Goal: Information Seeking & Learning: Learn about a topic

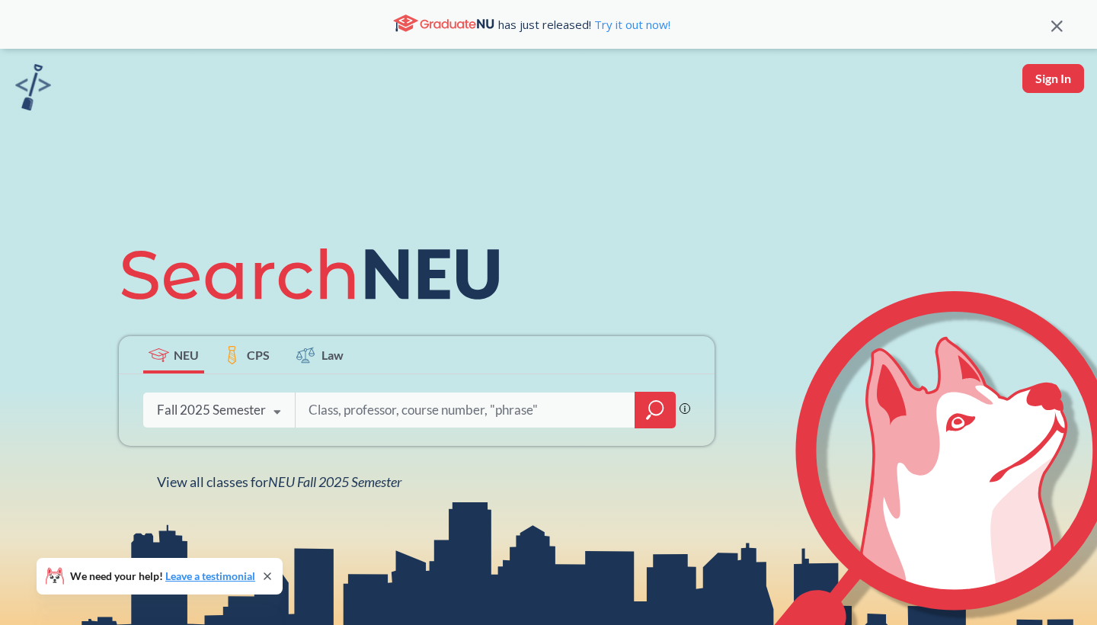
type input "m"
type input "introduction to marketing"
click at [657, 408] on icon "magnifying glass" at bounding box center [655, 409] width 18 height 21
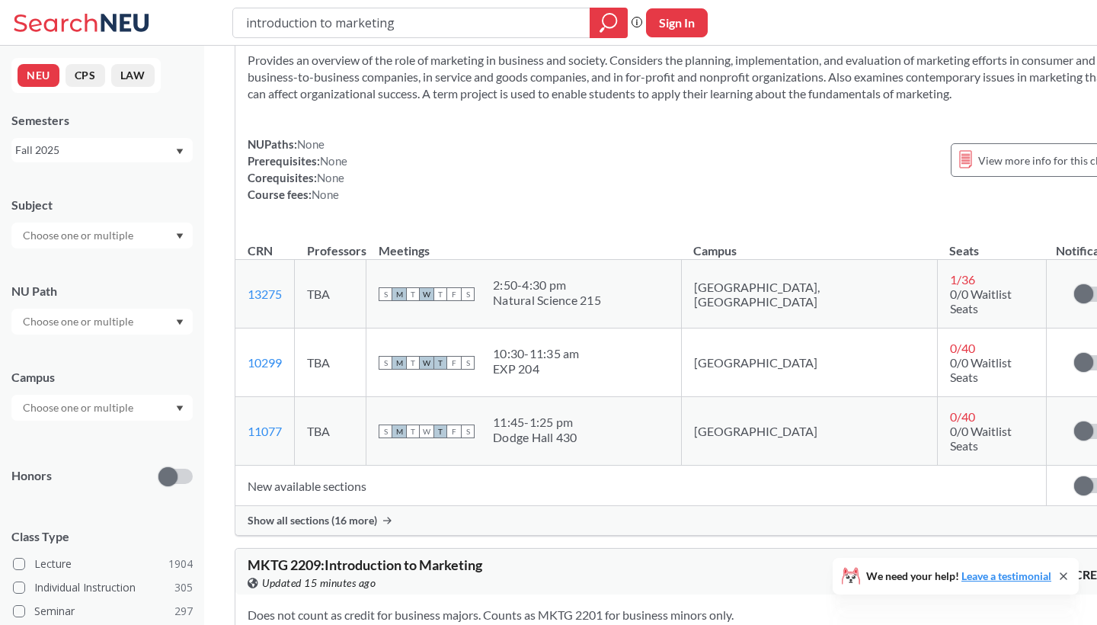
scroll to position [75, 0]
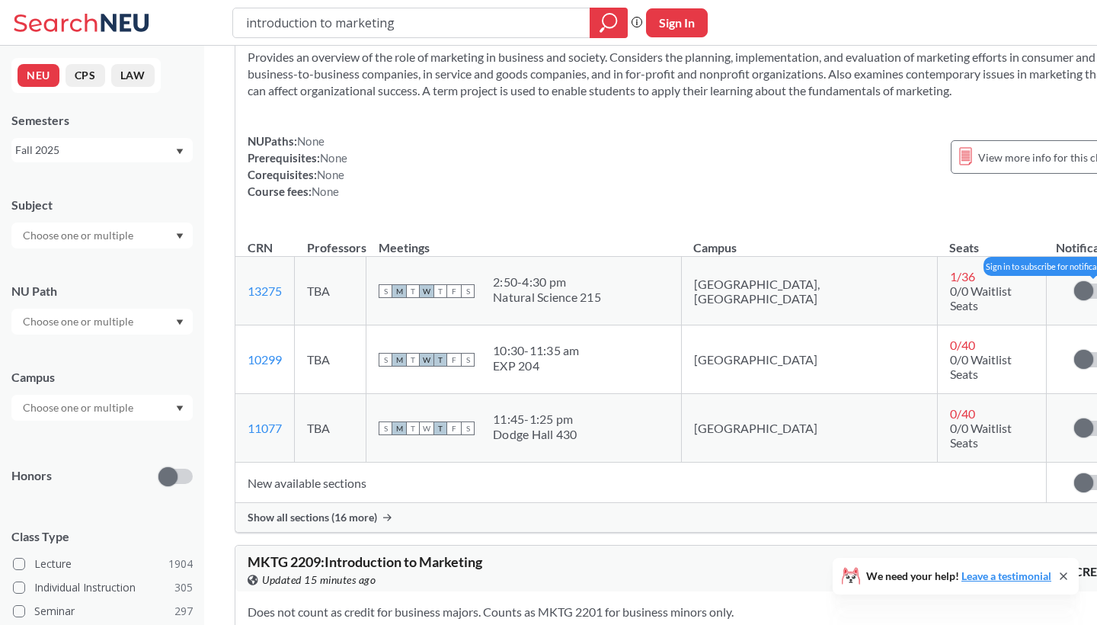
click at [1074, 299] on label at bounding box center [1091, 290] width 34 height 15
click at [1074, 283] on input "checkbox" at bounding box center [1074, 283] width 0 height 0
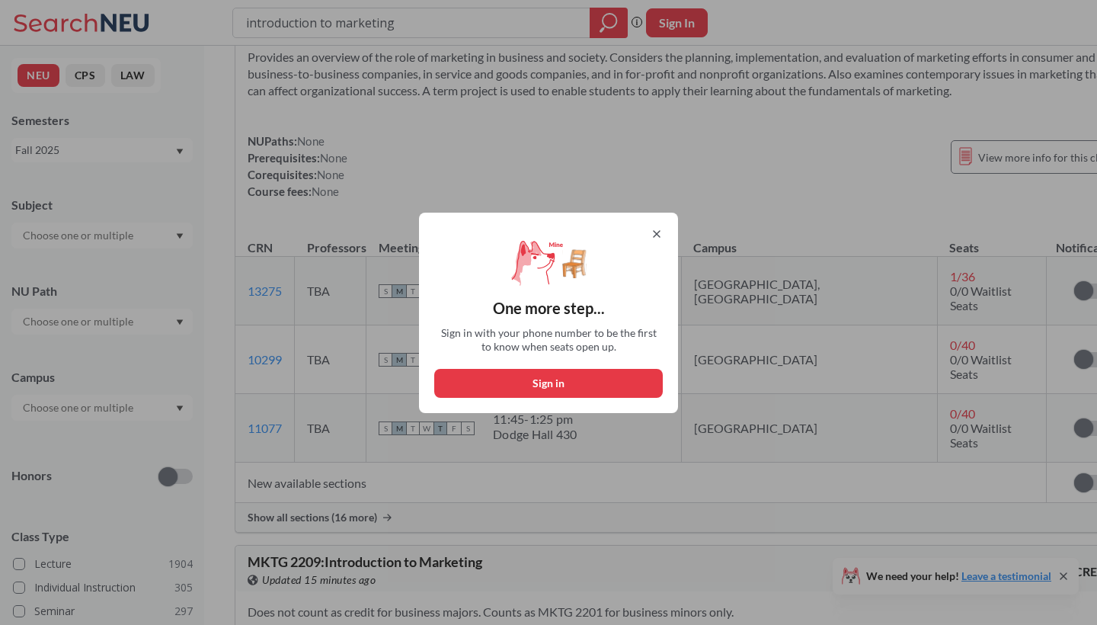
click at [573, 383] on button "Sign in" at bounding box center [548, 383] width 229 height 29
select select "US"
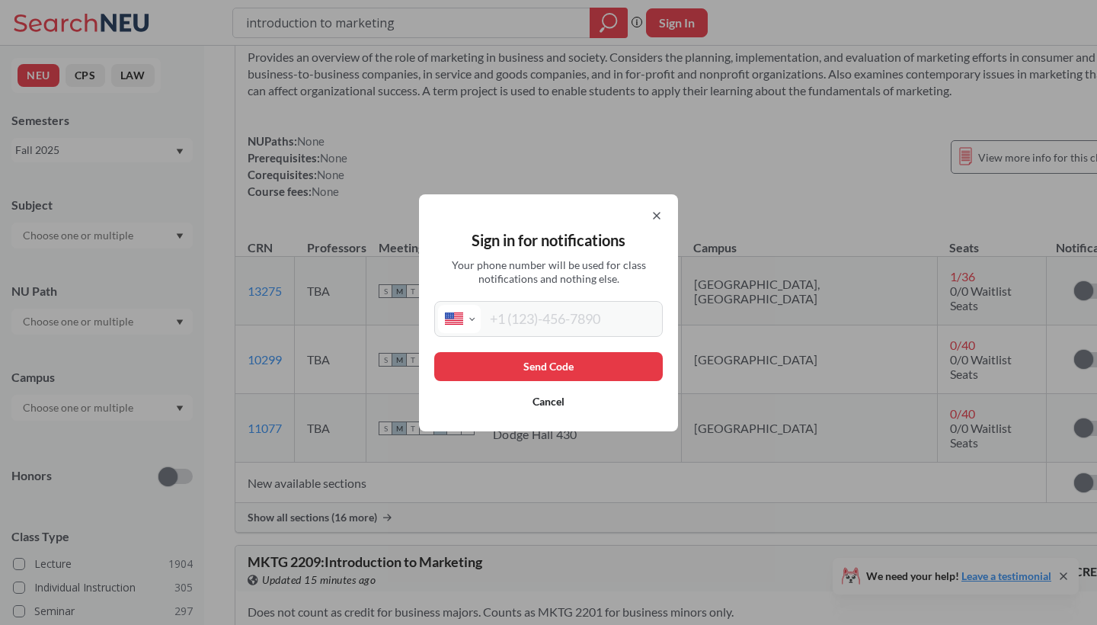
click at [551, 326] on input "tel" at bounding box center [570, 319] width 178 height 28
type input "[PHONE_NUMBER]"
click at [551, 364] on button "Send Code" at bounding box center [548, 366] width 229 height 29
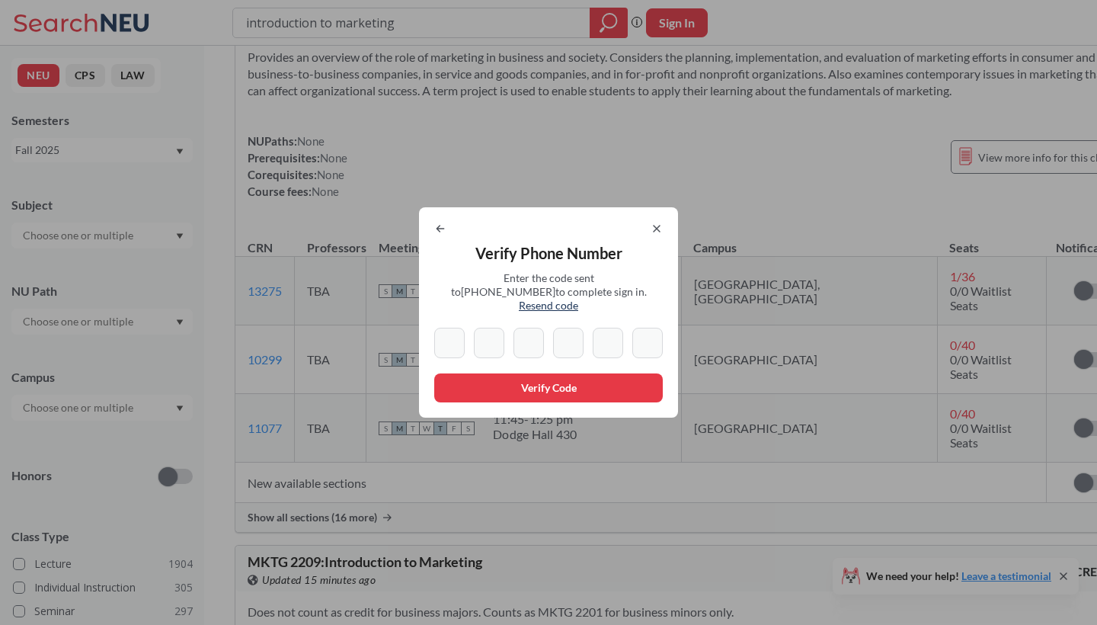
type input "0"
type input "5"
type input "6"
type input "7"
type input "0"
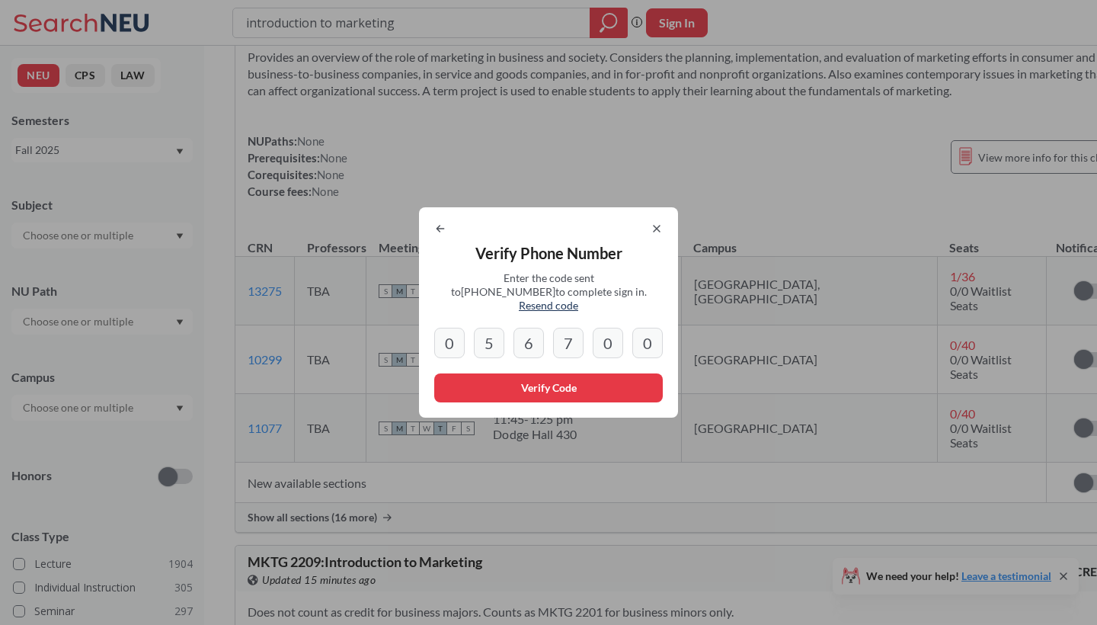
type input "0"
click at [535, 381] on button "Verify Code" at bounding box center [548, 387] width 229 height 29
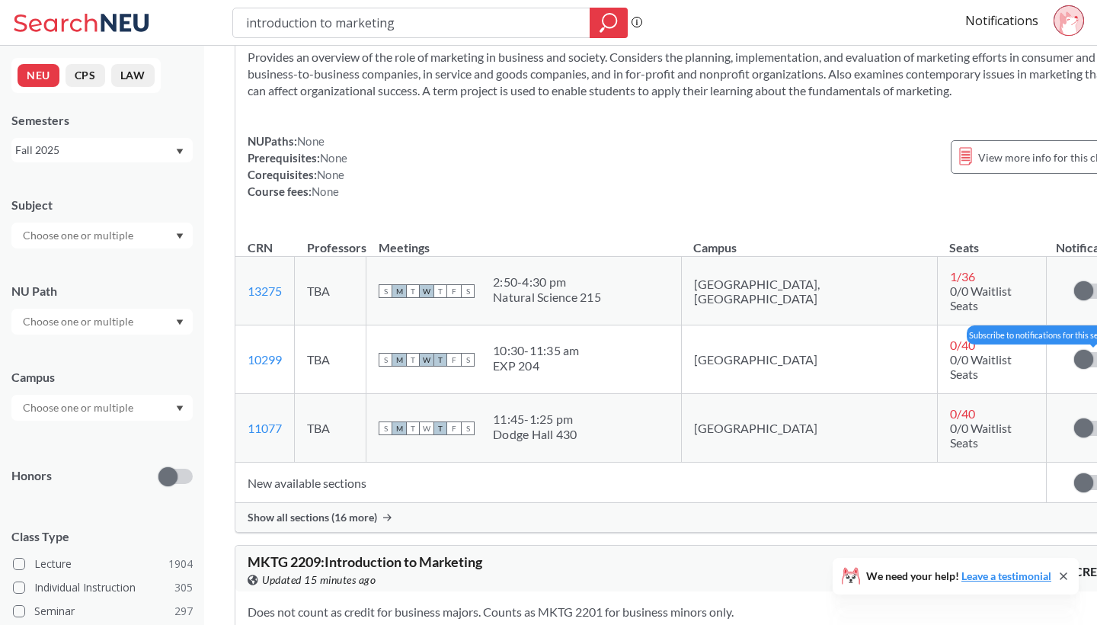
click at [1074, 365] on span at bounding box center [1083, 359] width 19 height 19
click at [1074, 352] on input "checkbox" at bounding box center [1074, 352] width 0 height 0
click at [1074, 420] on label at bounding box center [1091, 427] width 34 height 15
click at [1074, 420] on input "checkbox" at bounding box center [1074, 420] width 0 height 0
click at [1074, 473] on span at bounding box center [1083, 482] width 19 height 19
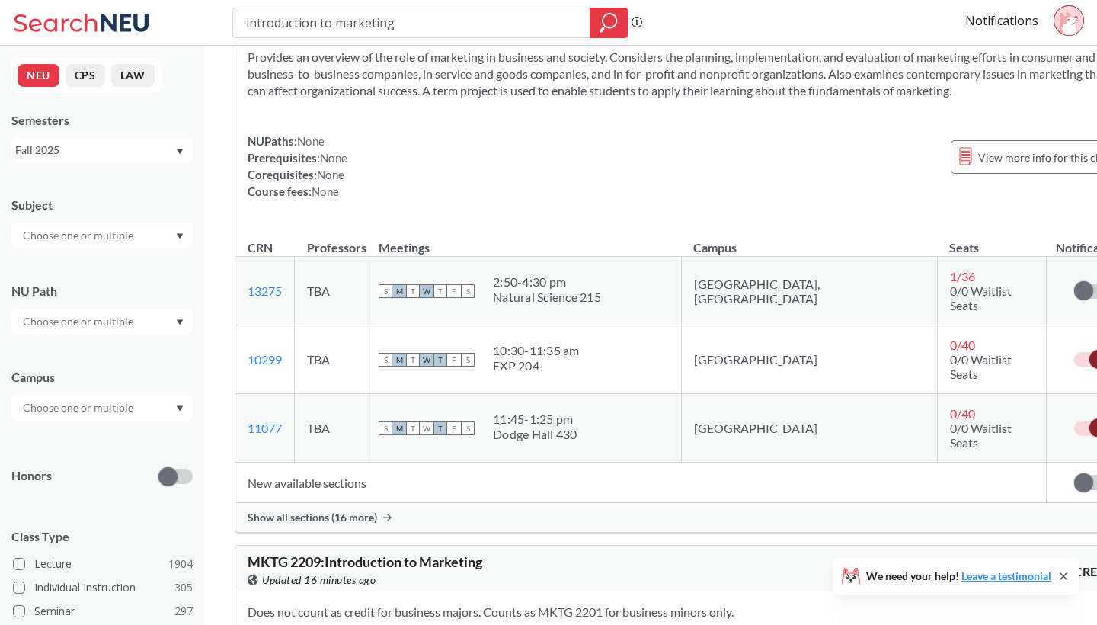
click at [1074, 475] on input "checkbox" at bounding box center [1074, 475] width 0 height 0
click at [384, 513] on icon at bounding box center [387, 517] width 8 height 8
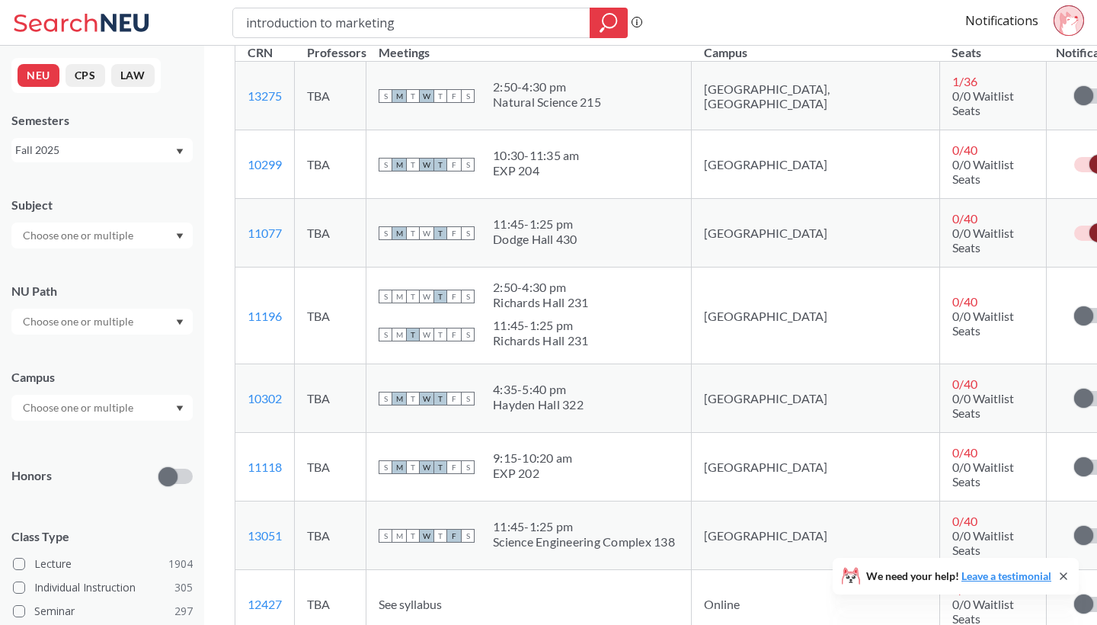
scroll to position [284, 0]
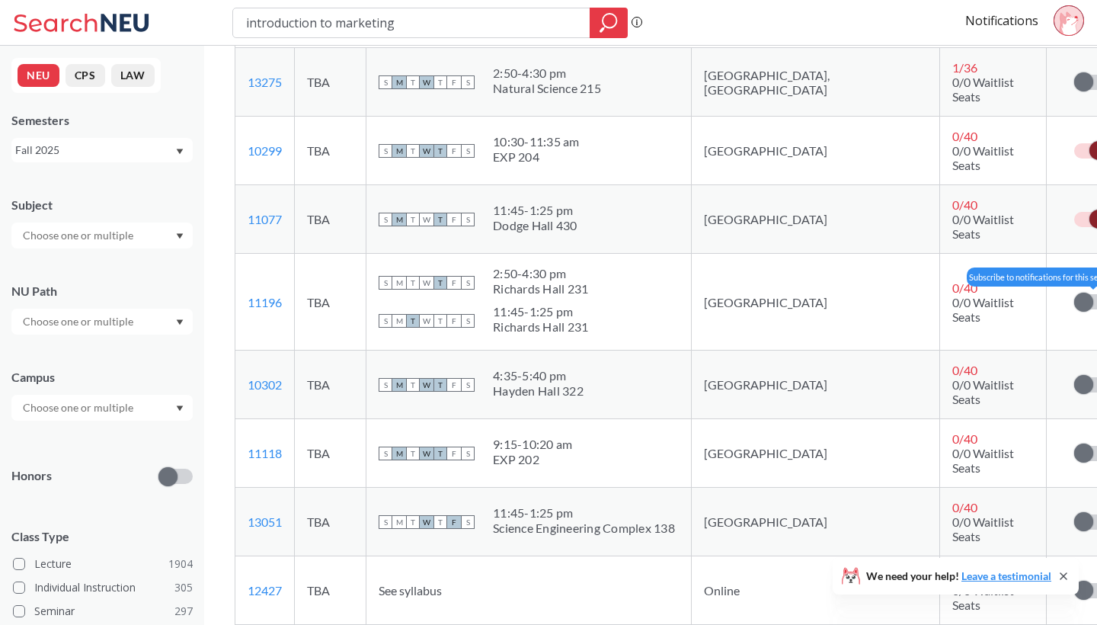
click at [1074, 294] on label at bounding box center [1091, 301] width 34 height 15
click at [1074, 294] on input "checkbox" at bounding box center [1074, 294] width 0 height 0
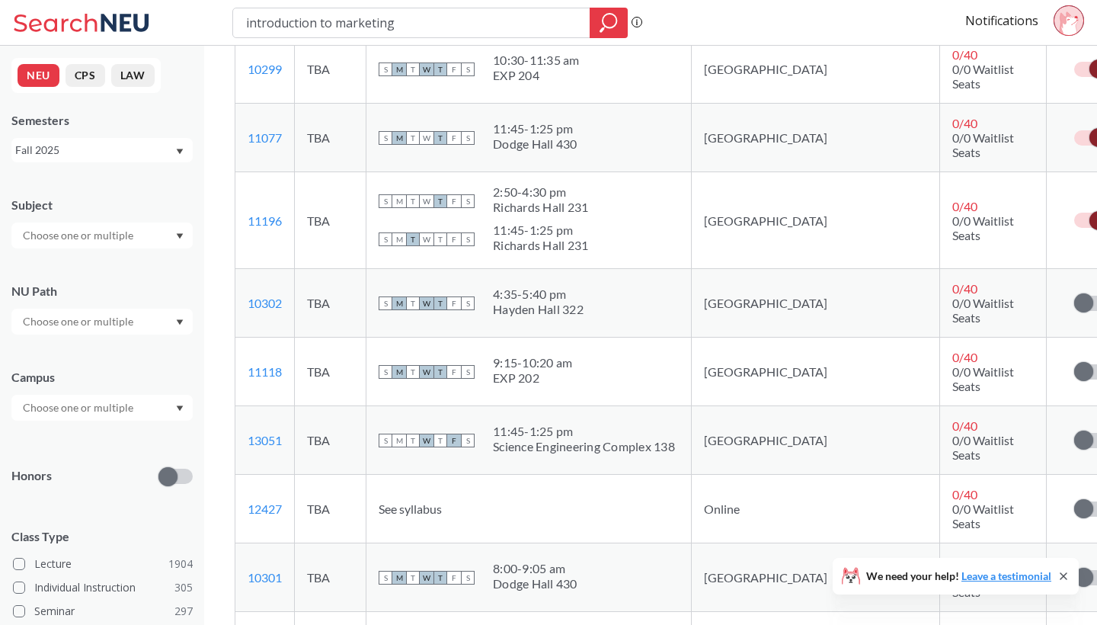
scroll to position [379, 0]
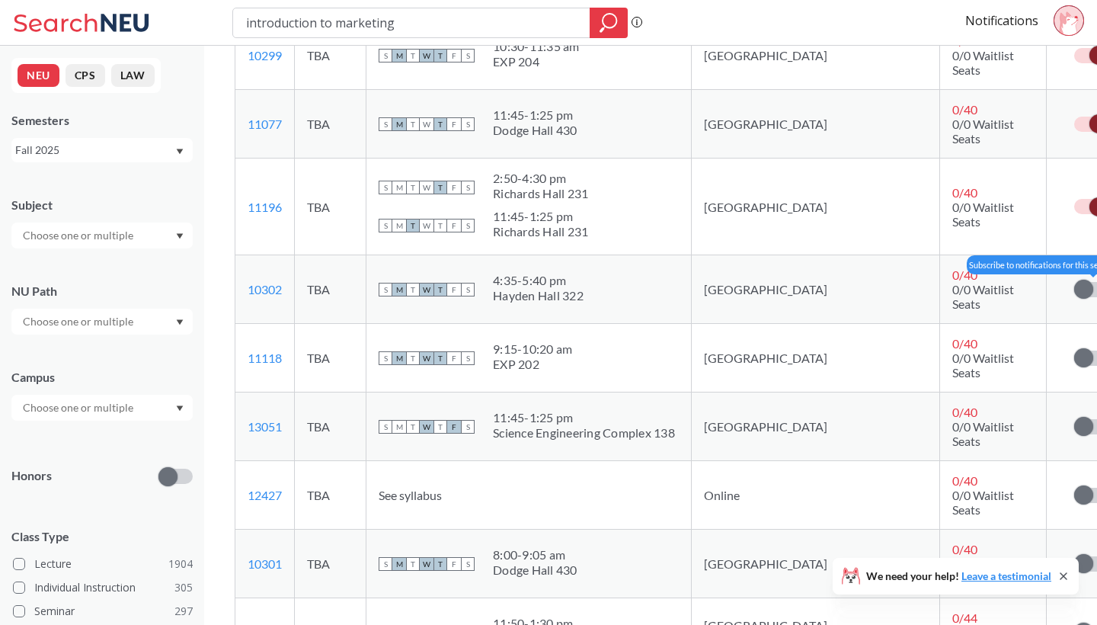
click at [1074, 280] on span at bounding box center [1083, 289] width 19 height 19
click at [1074, 282] on input "checkbox" at bounding box center [1074, 282] width 0 height 0
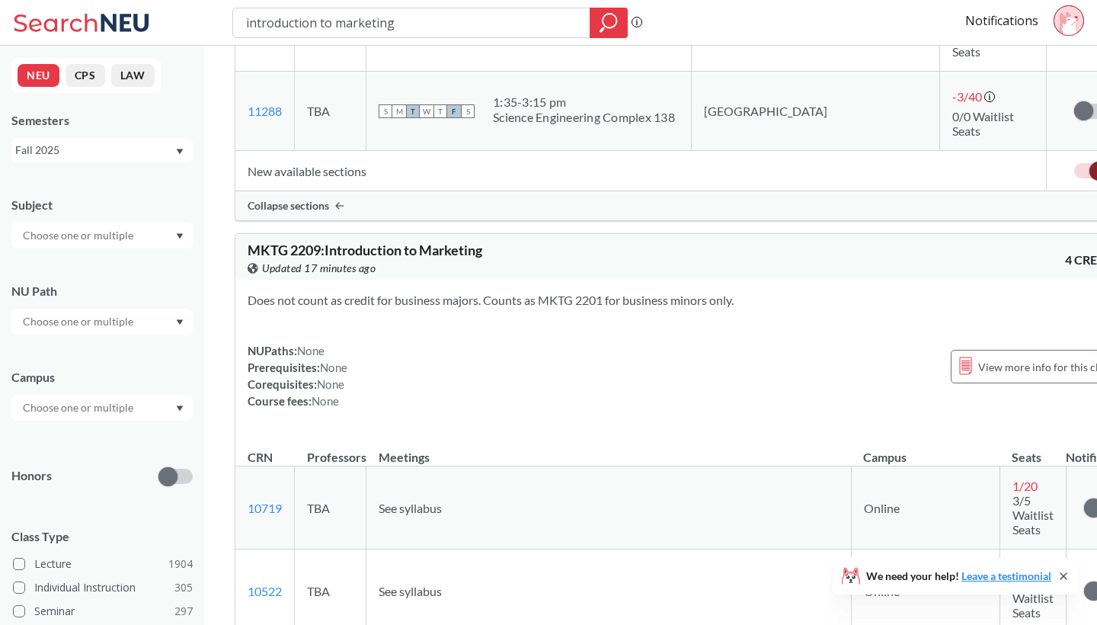
scroll to position [1587, 0]
click at [119, 233] on input "text" at bounding box center [79, 235] width 128 height 18
type input "mk"
click at [117, 261] on div "MKTG ( 24 )" at bounding box center [106, 262] width 172 height 17
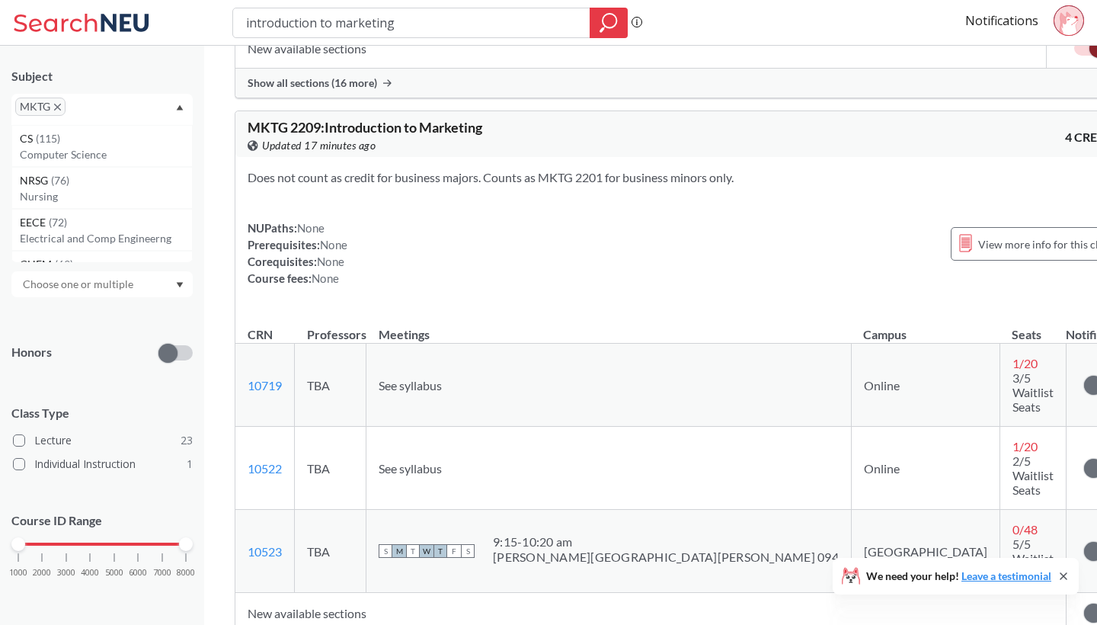
scroll to position [588, 0]
click at [609, 27] on icon "magnifying glass" at bounding box center [608, 22] width 18 height 21
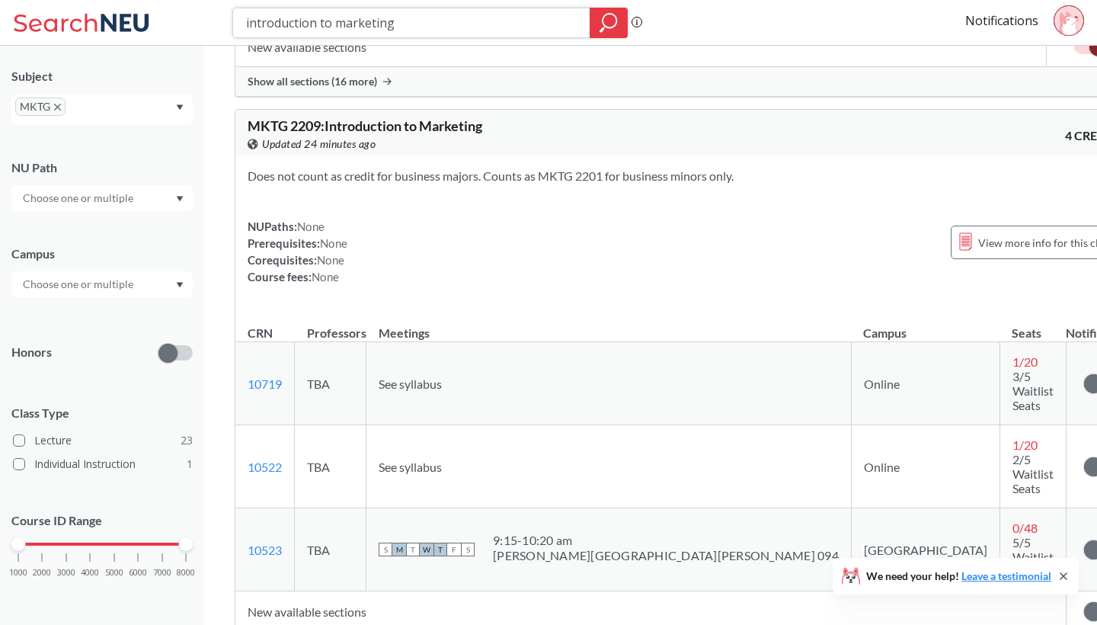
scroll to position [0, 0]
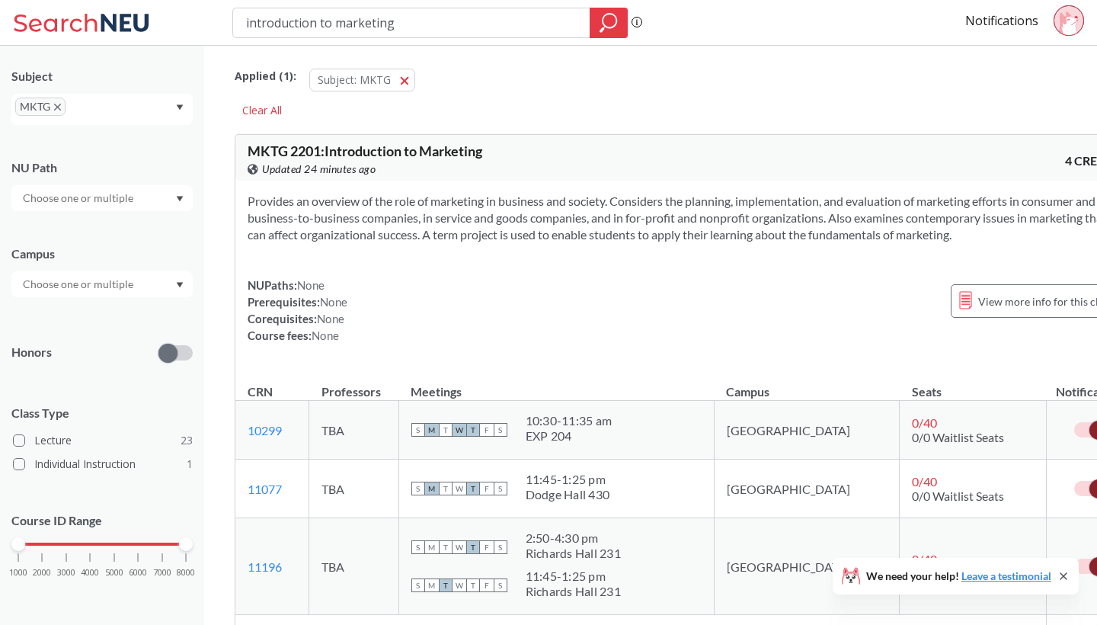
click at [170, 284] on div at bounding box center [101, 284] width 181 height 26
click at [128, 324] on div "[GEOGRAPHIC_DATA] ( 23 )" at bounding box center [106, 318] width 172 height 17
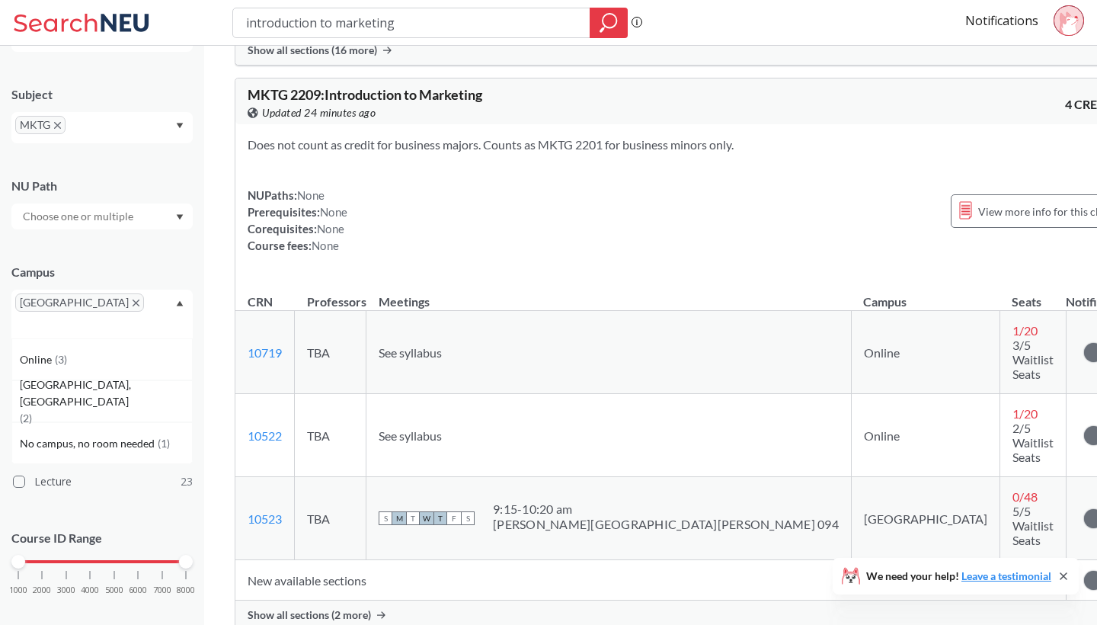
scroll to position [631, 0]
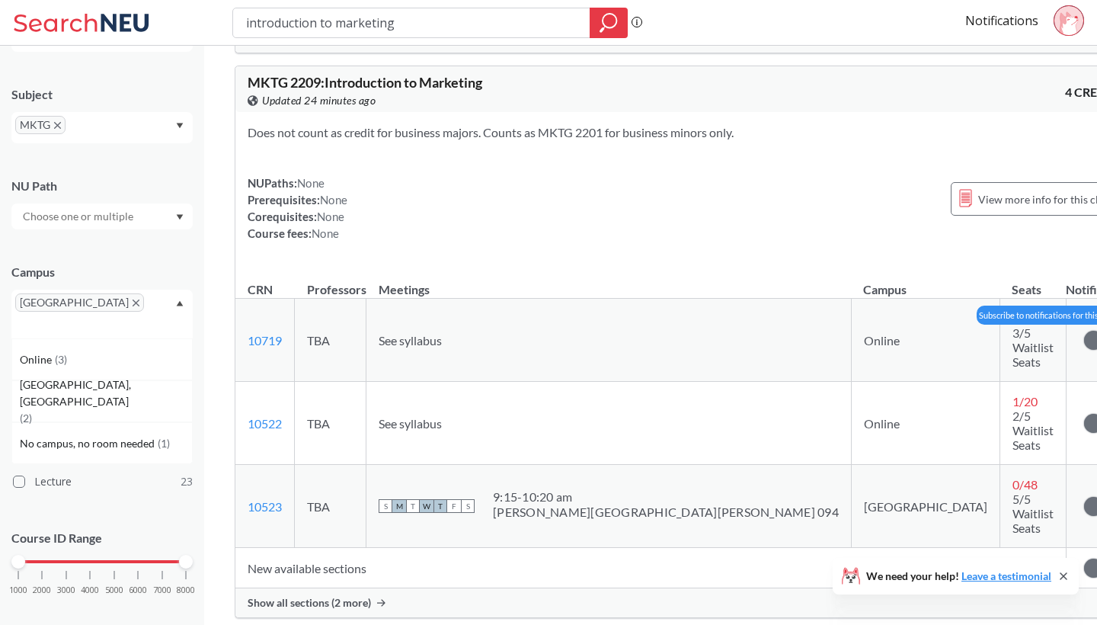
click at [1084, 340] on span at bounding box center [1093, 340] width 19 height 19
click at [1084, 332] on input "checkbox" at bounding box center [1084, 332] width 0 height 0
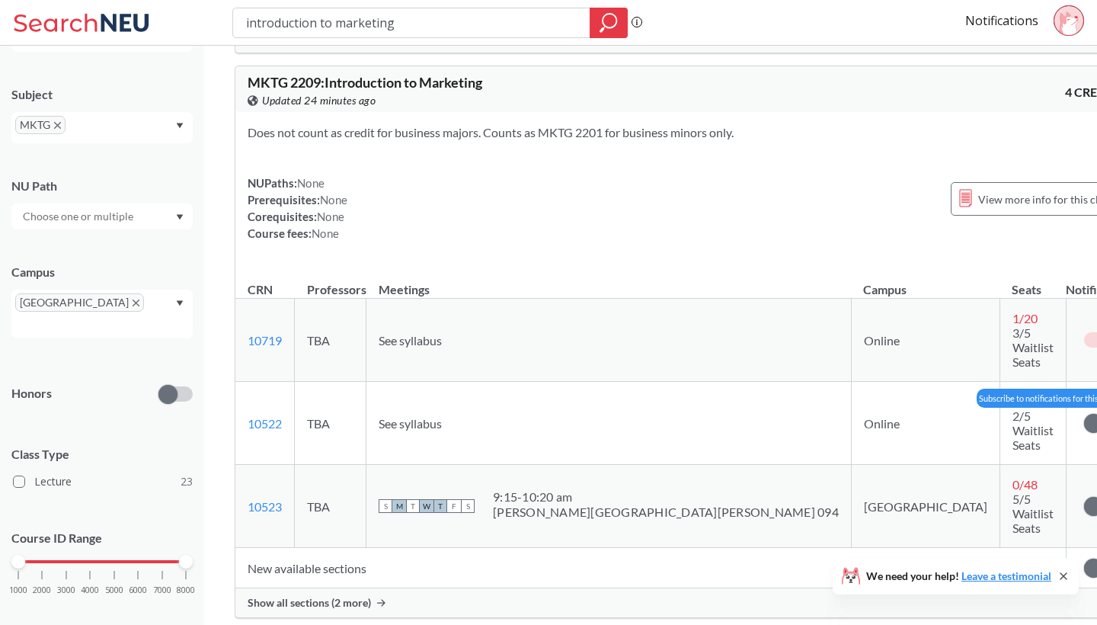
click at [1084, 415] on label at bounding box center [1101, 422] width 34 height 15
click at [1084, 415] on input "checkbox" at bounding box center [1084, 415] width 0 height 0
click at [1084, 343] on label at bounding box center [1101, 339] width 34 height 15
click at [1084, 332] on input "checkbox" at bounding box center [1084, 332] width 0 height 0
click at [1096, 414] on span at bounding box center [1108, 423] width 19 height 19
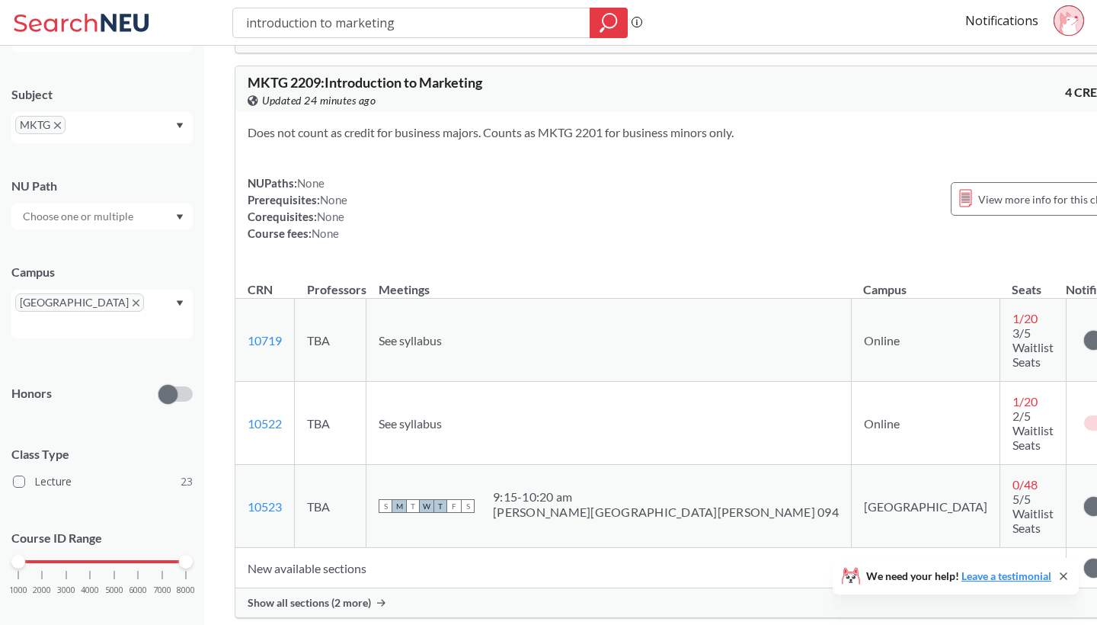
click at [1084, 415] on input "checkbox" at bounding box center [1084, 415] width 0 height 0
click at [1084, 498] on label at bounding box center [1101, 505] width 34 height 15
click at [1084, 498] on input "checkbox" at bounding box center [1084, 498] width 0 height 0
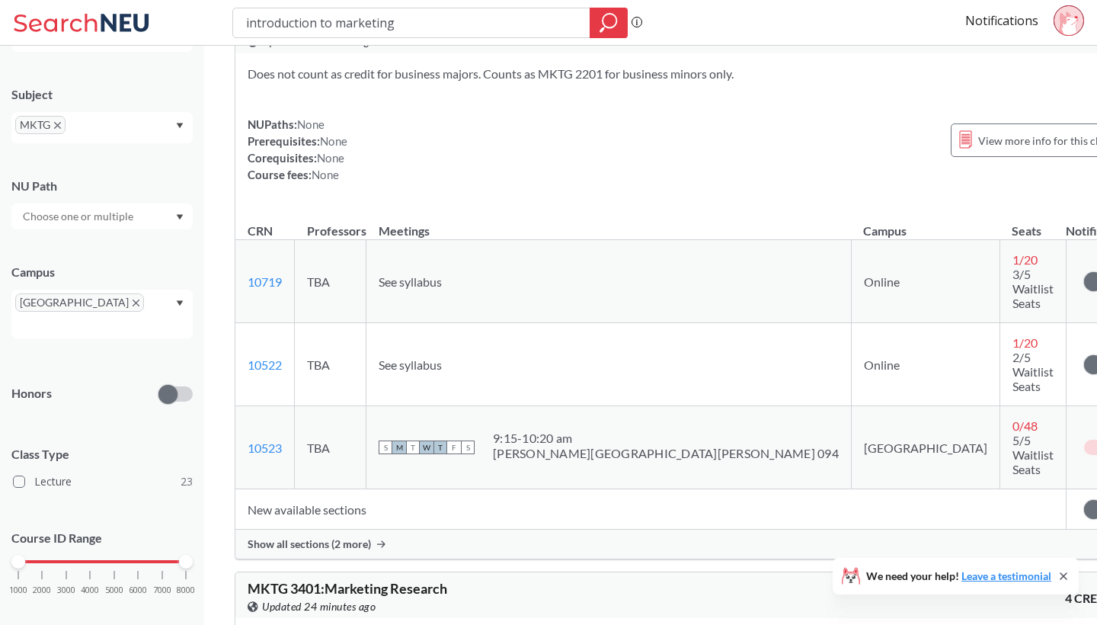
scroll to position [692, 0]
click at [357, 535] on span "Show all sections (2 more)" at bounding box center [309, 542] width 123 height 14
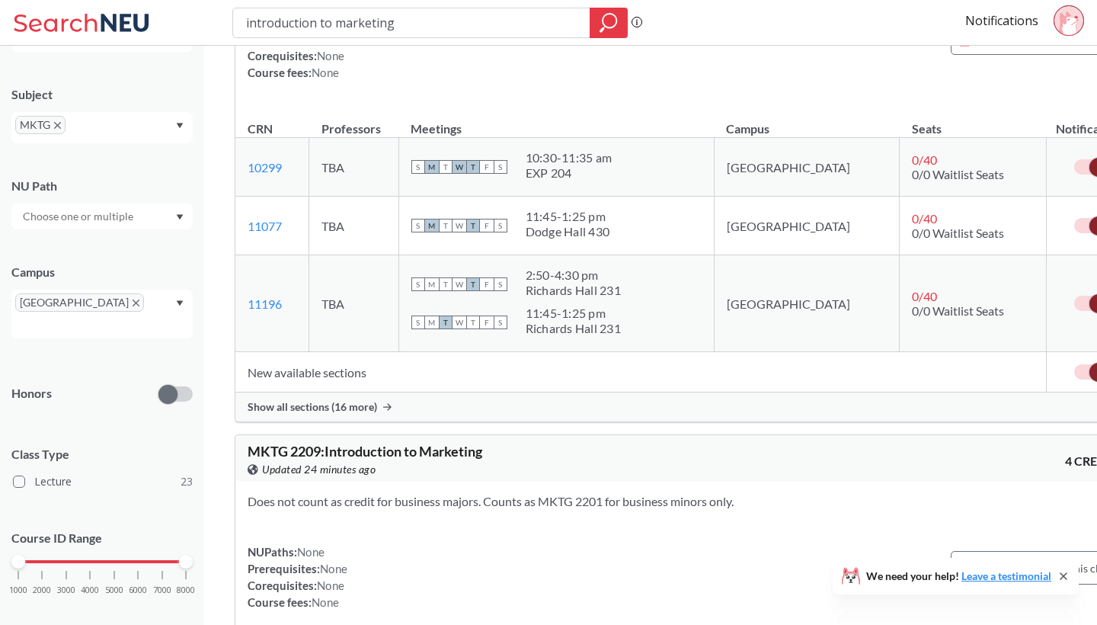
scroll to position [270, 0]
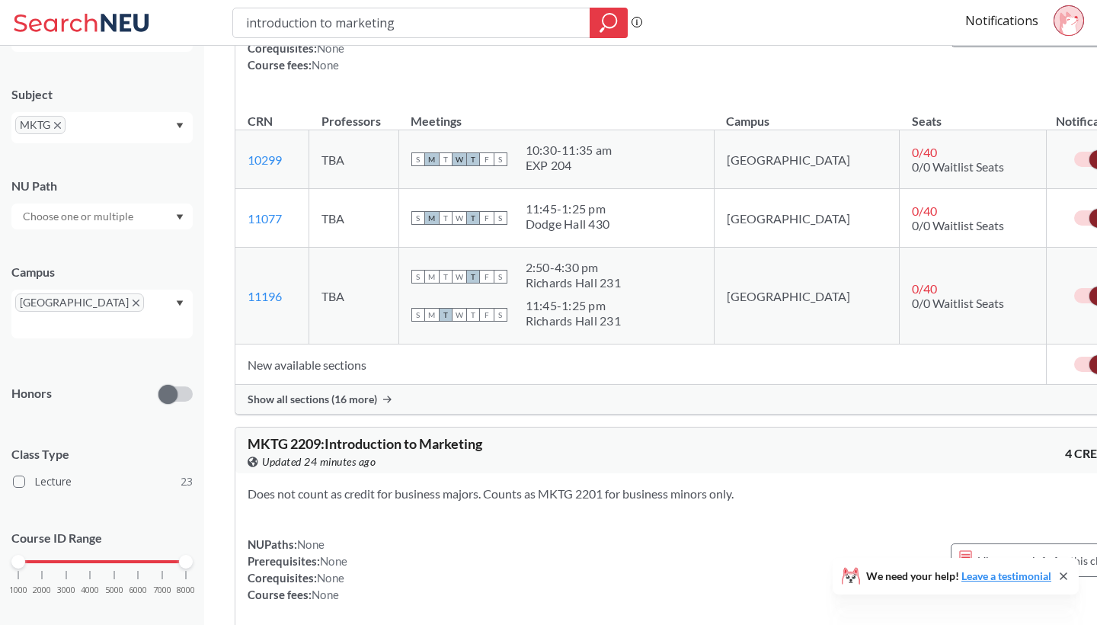
click at [335, 406] on span "Show all sections (16 more)" at bounding box center [312, 399] width 129 height 14
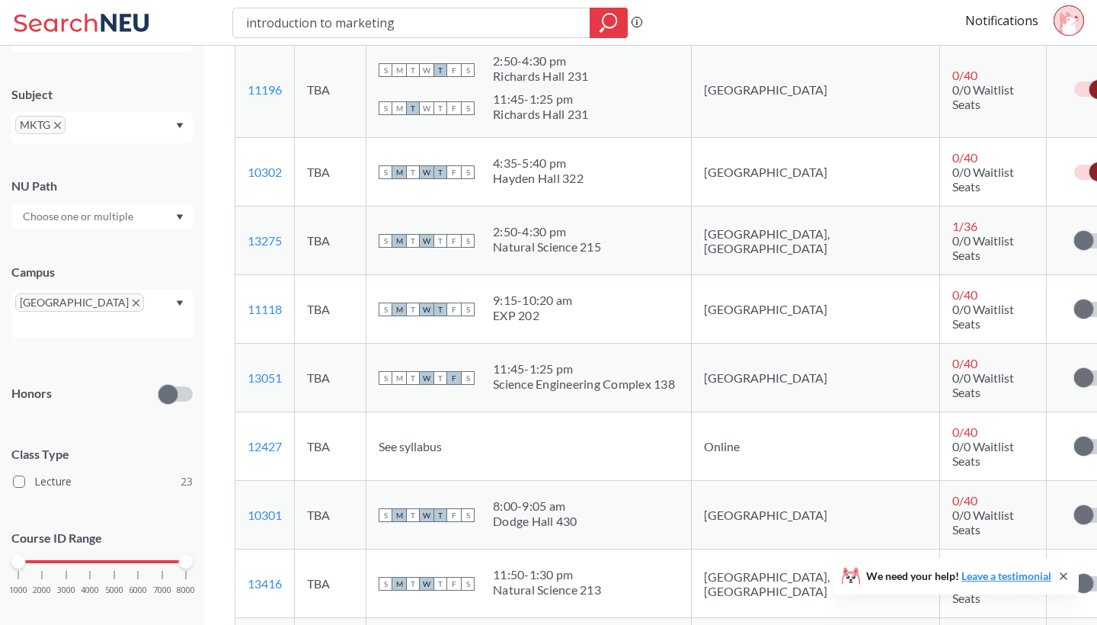
scroll to position [505, 0]
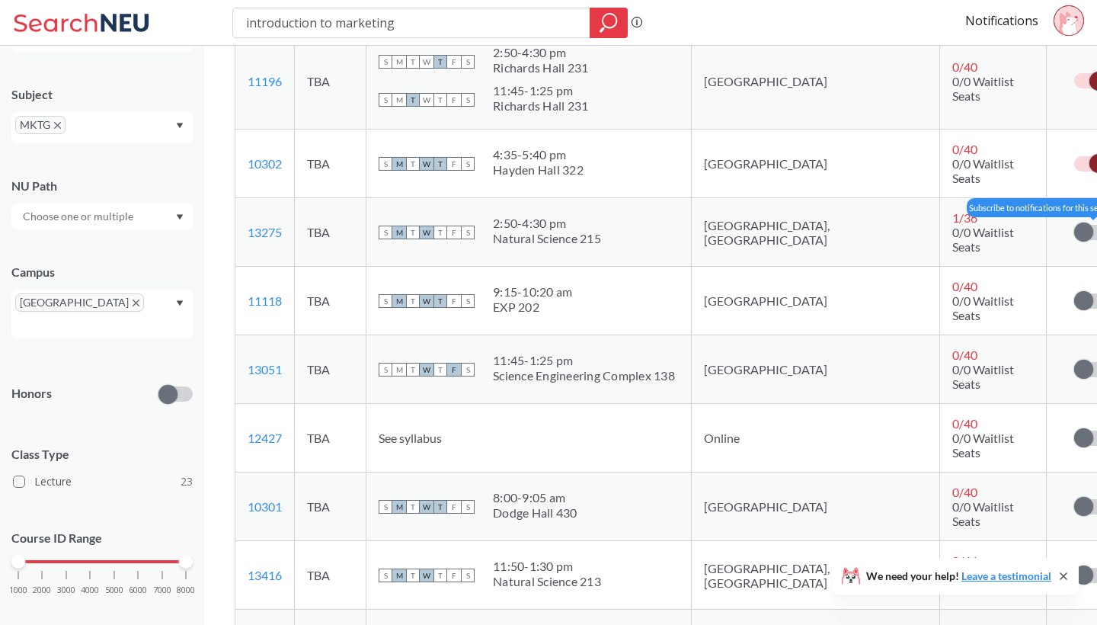
click at [1074, 225] on label at bounding box center [1091, 232] width 34 height 15
click at [1074, 225] on input "checkbox" at bounding box center [1074, 225] width 0 height 0
click at [1074, 360] on span at bounding box center [1083, 369] width 19 height 19
click at [1074, 362] on input "checkbox" at bounding box center [1074, 362] width 0 height 0
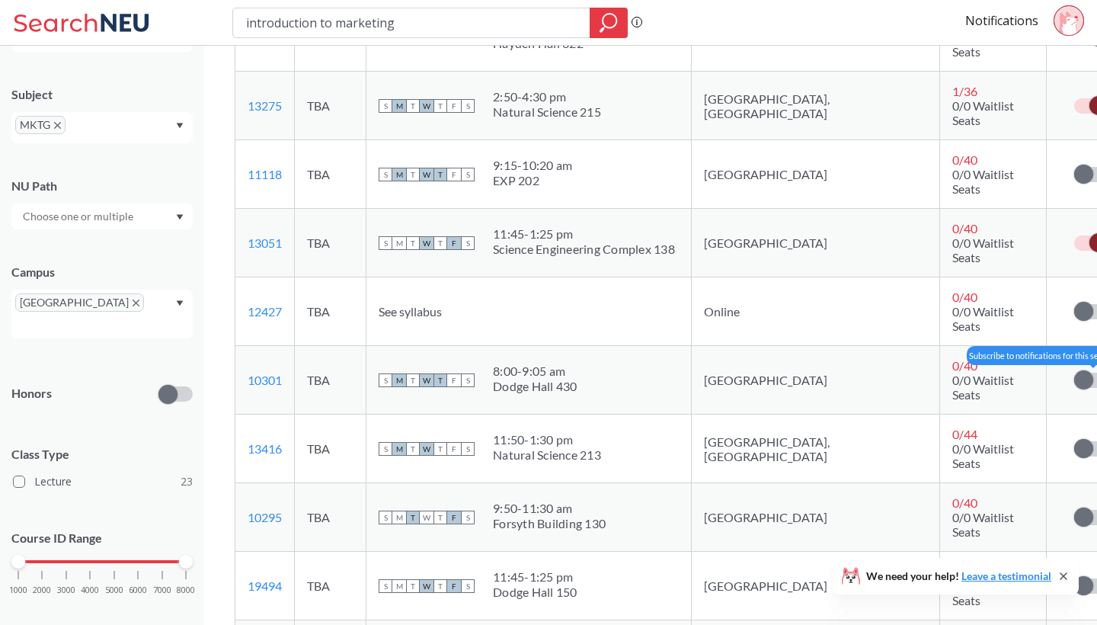
scroll to position [639, 0]
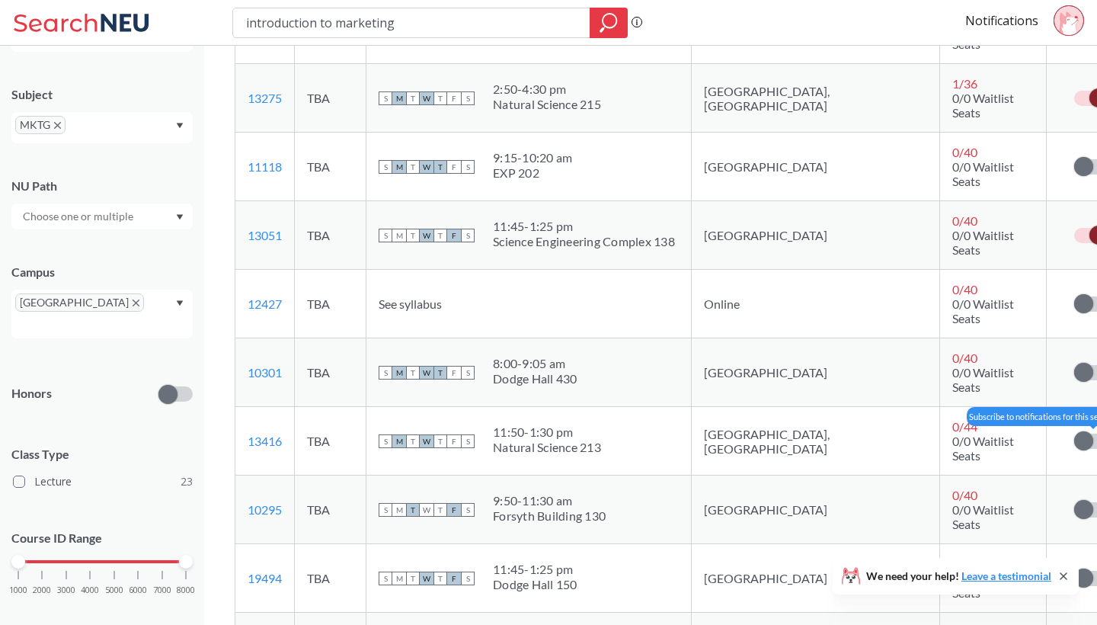
click at [1074, 431] on span at bounding box center [1083, 440] width 19 height 19
click at [1074, 433] on input "checkbox" at bounding box center [1074, 433] width 0 height 0
click at [1089, 431] on span at bounding box center [1098, 440] width 19 height 19
click at [1074, 433] on input "checkbox" at bounding box center [1074, 433] width 0 height 0
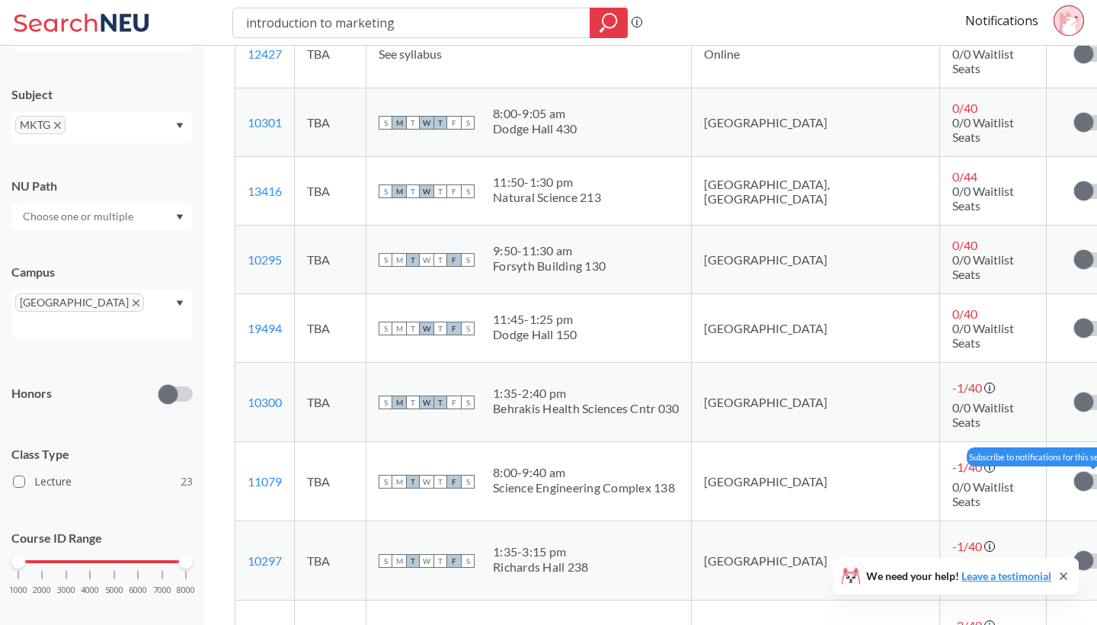
scroll to position [896, 0]
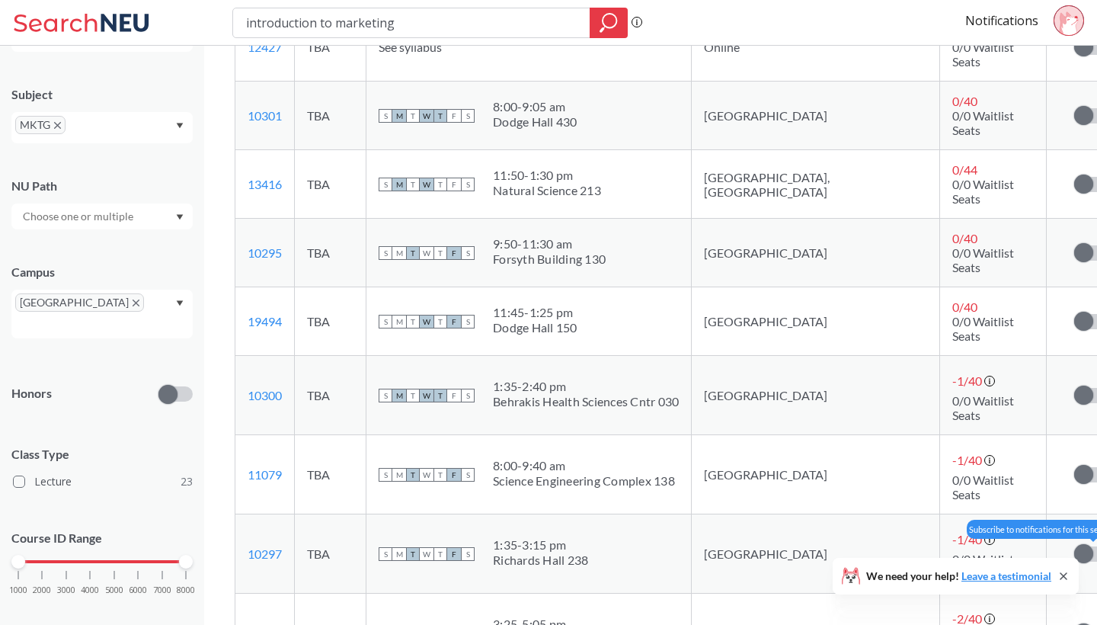
click at [1074, 544] on span at bounding box center [1083, 553] width 19 height 19
click at [1074, 546] on input "checkbox" at bounding box center [1074, 546] width 0 height 0
click at [1074, 546] on label at bounding box center [1091, 553] width 34 height 15
click at [1074, 546] on input "checkbox" at bounding box center [1074, 546] width 0 height 0
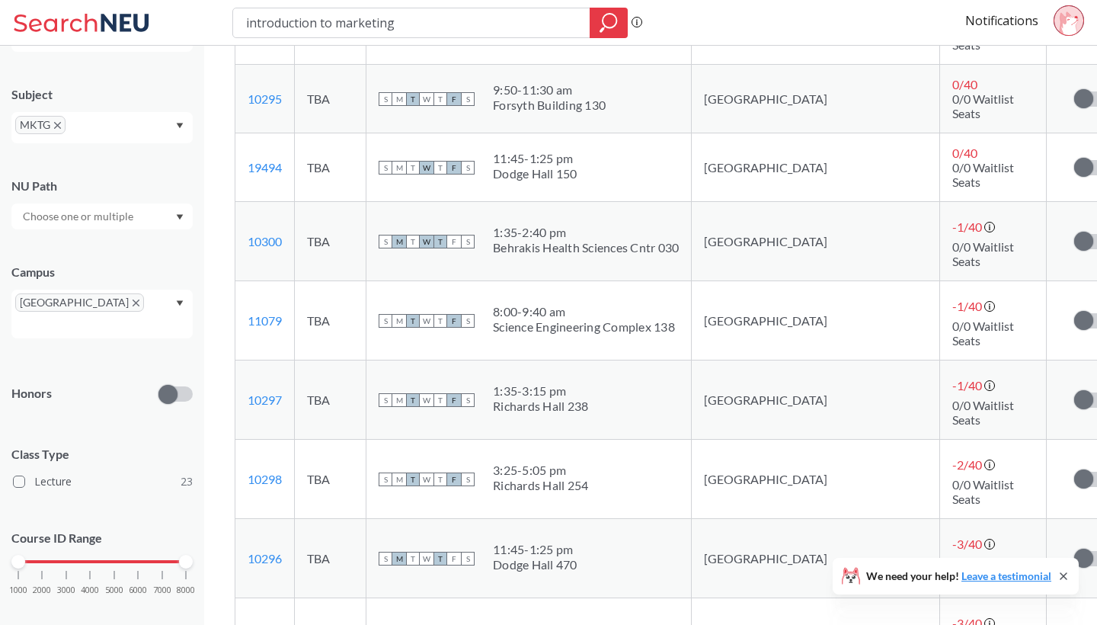
scroll to position [1054, 0]
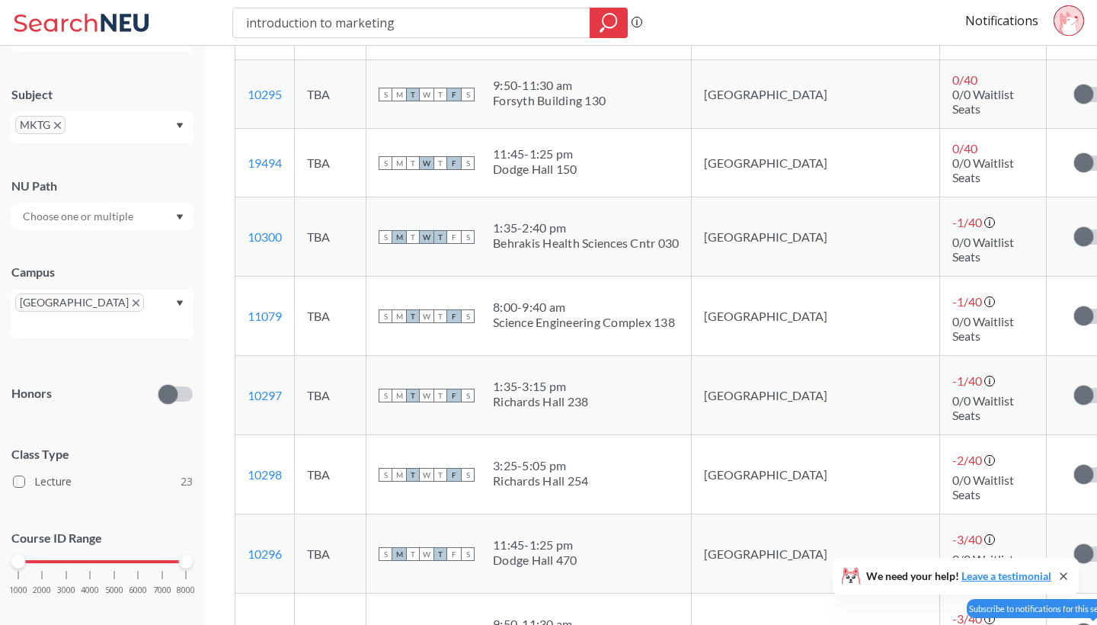
click at [1074, 623] on span at bounding box center [1083, 632] width 19 height 19
click at [1074, 624] on input "checkbox" at bounding box center [1074, 625] width 0 height 0
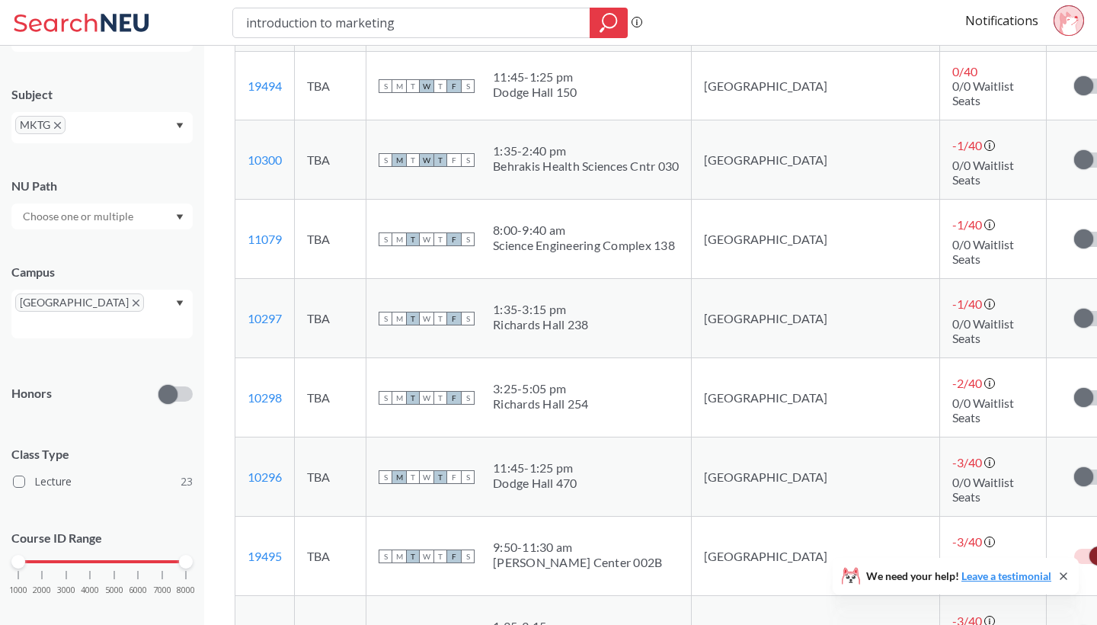
scroll to position [1133, 0]
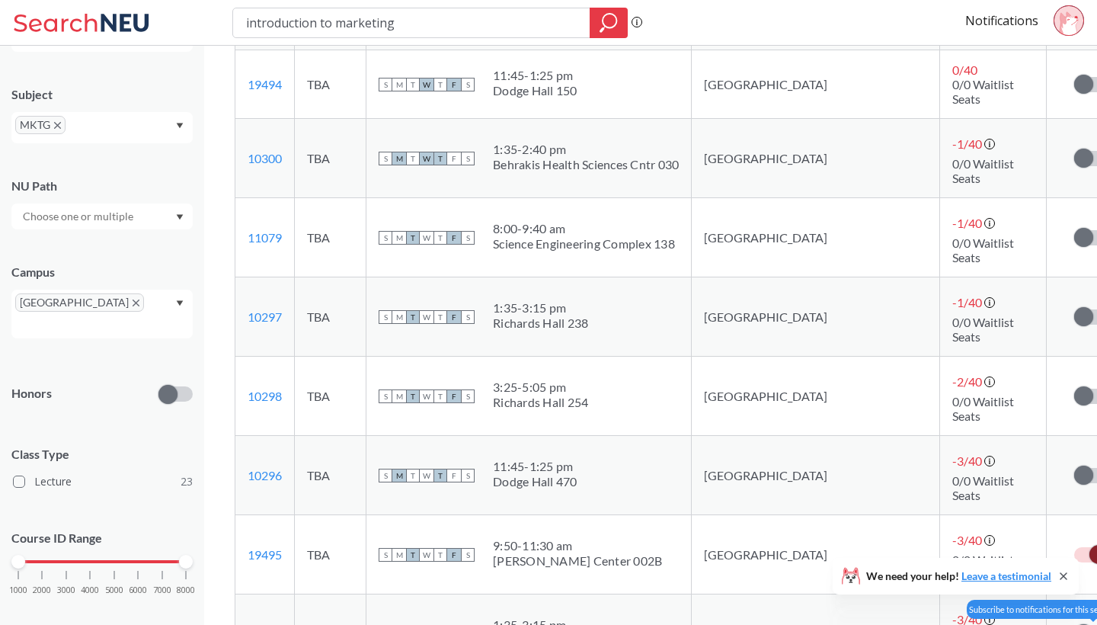
click at [1074, 624] on span at bounding box center [1083, 633] width 19 height 19
click at [1074, 624] on input "checkbox" at bounding box center [1074, 626] width 0 height 0
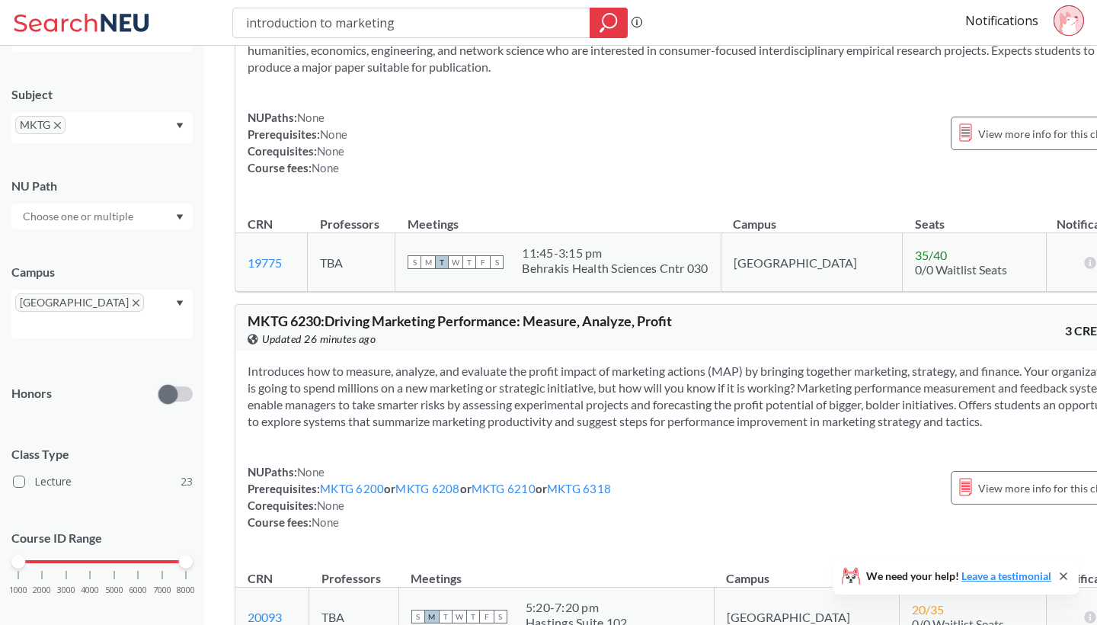
scroll to position [4634, 0]
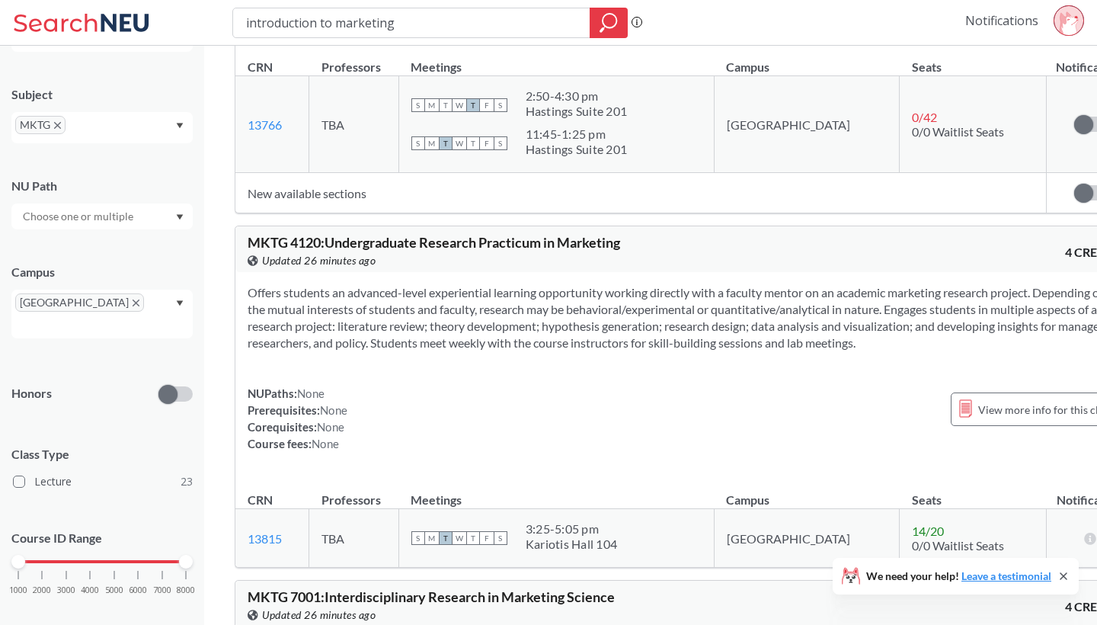
click at [998, 26] on link "Notifications" at bounding box center [1001, 20] width 73 height 17
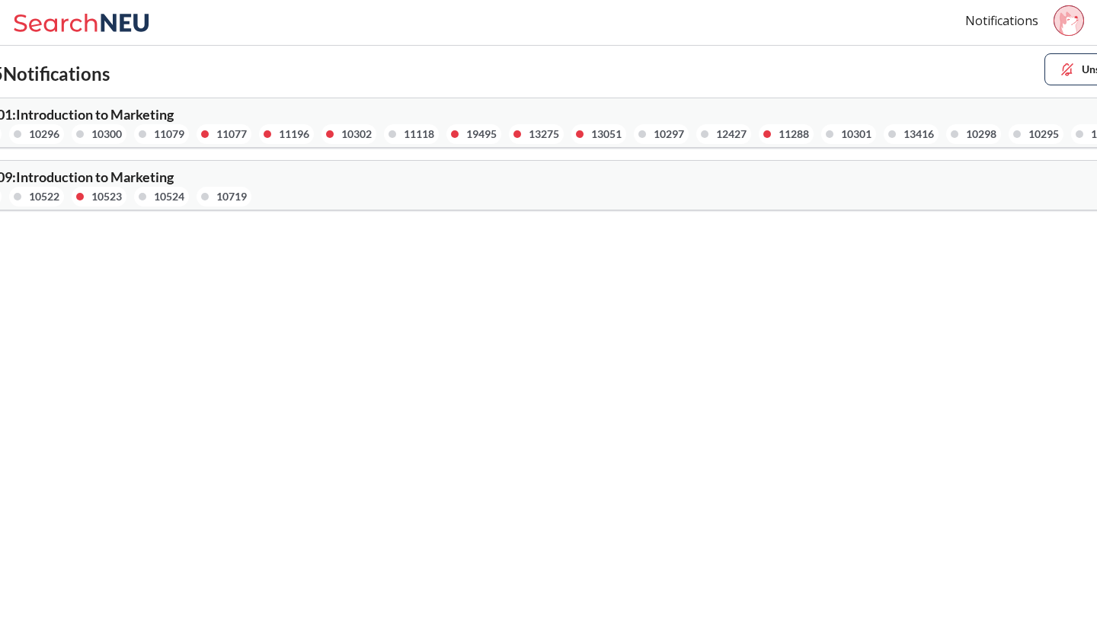
click at [212, 177] on div "MKTG 2209 : Introduction to Marketing 10665 10522 10523 10524 10719" at bounding box center [244, 188] width 610 height 37
click at [206, 116] on div "MKTG 2201 : Introduction to Marketing 10299 10296 10300 11079 11077 11196 10302…" at bounding box center [244, 125] width 610 height 37
click at [205, 132] on div at bounding box center [205, 134] width 8 height 8
click at [1069, 75] on img at bounding box center [1067, 69] width 17 height 17
click at [1071, 68] on img at bounding box center [1067, 69] width 17 height 17
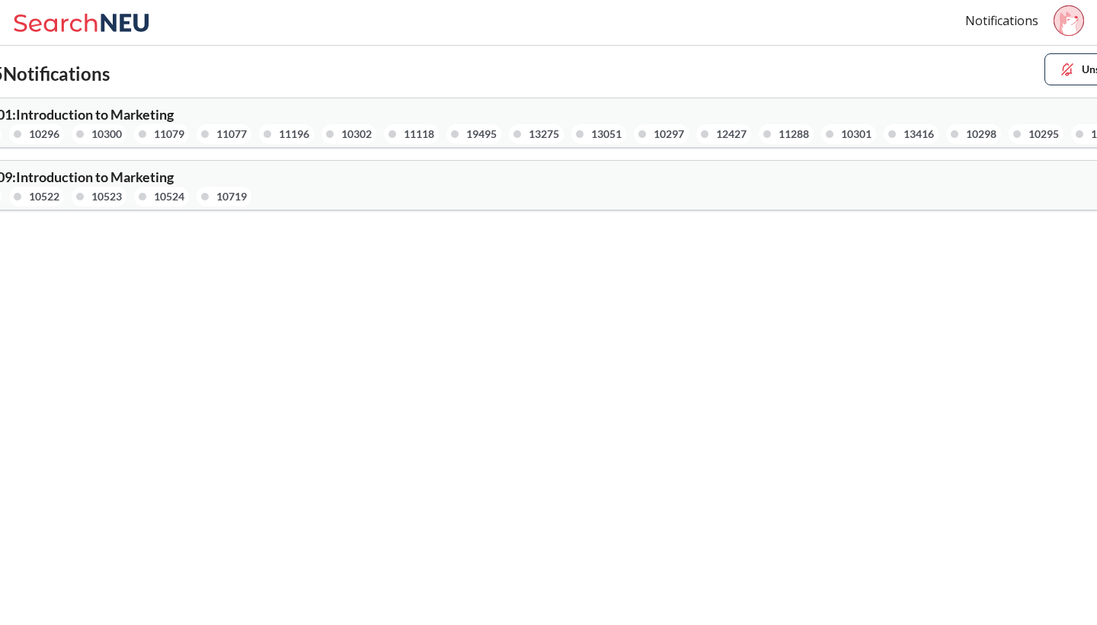
click at [1038, 11] on div "Notifications" at bounding box center [1031, 22] width 132 height 35
click at [90, 24] on icon at bounding box center [84, 23] width 142 height 30
